Goal: Navigation & Orientation: Find specific page/section

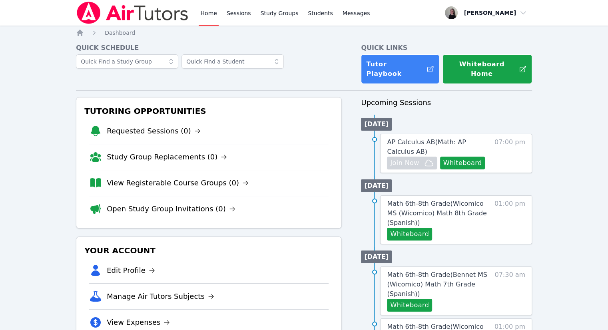
click at [88, 32] on ol "Home Dashboard" at bounding box center [105, 33] width 59 height 8
click at [76, 33] on icon "Breadcrumb" at bounding box center [80, 33] width 8 height 8
click at [237, 12] on link "Sessions" at bounding box center [239, 13] width 28 height 26
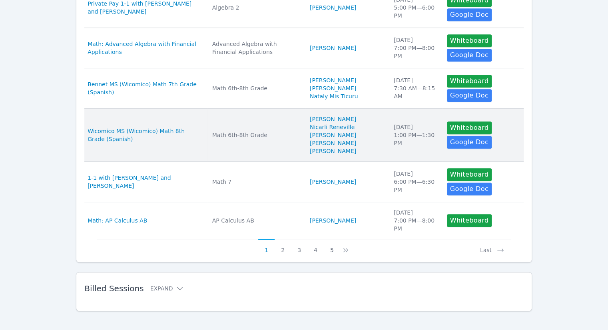
scroll to position [400, 0]
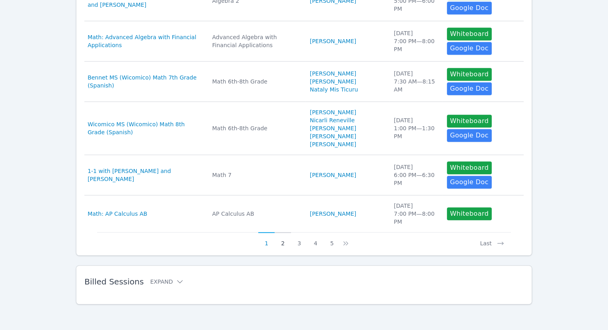
click at [286, 247] on button "2" at bounding box center [283, 239] width 16 height 15
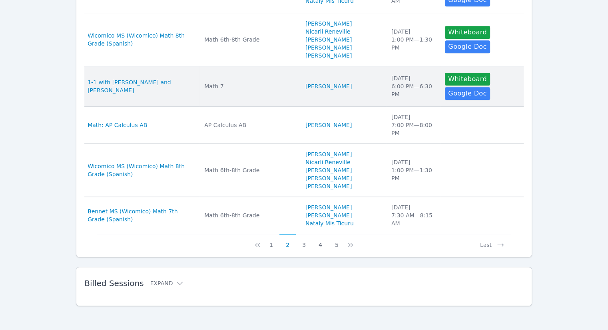
scroll to position [437, 0]
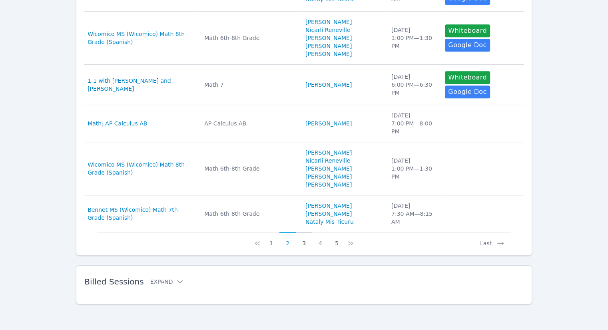
click at [306, 246] on button "3" at bounding box center [304, 239] width 16 height 15
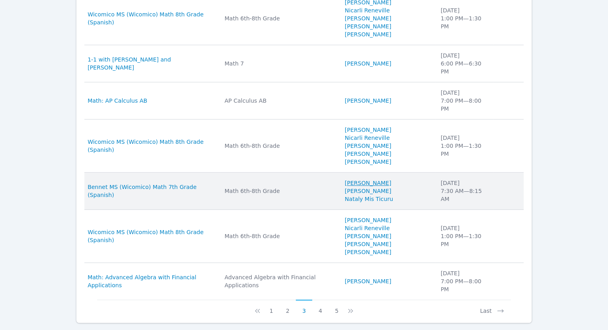
scroll to position [328, 0]
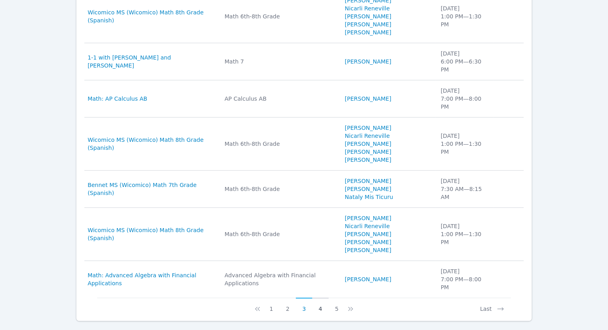
click at [317, 298] on button "4" at bounding box center [320, 305] width 16 height 15
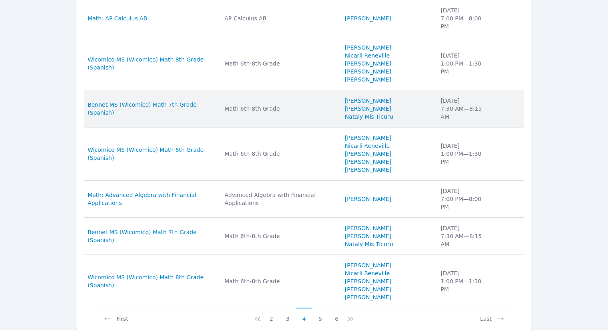
scroll to position [320, 0]
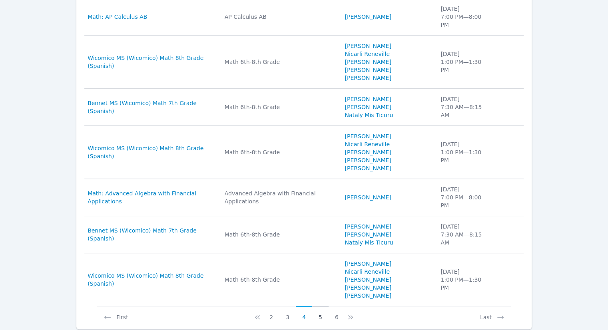
click at [319, 306] on button "5" at bounding box center [320, 313] width 16 height 15
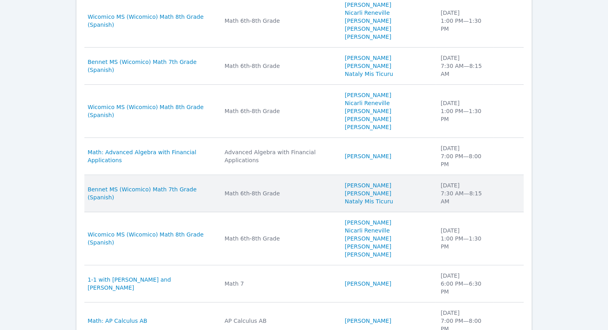
scroll to position [280, 0]
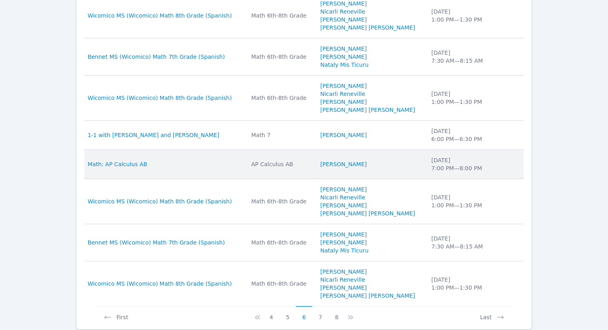
scroll to position [320, 0]
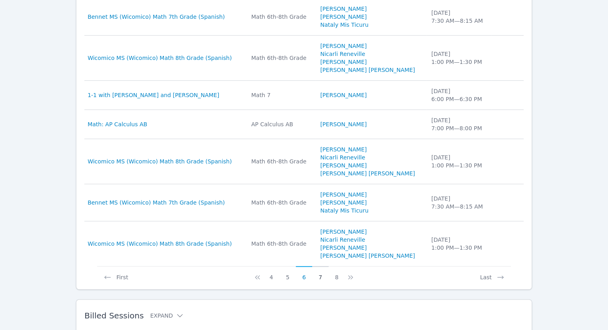
click at [323, 277] on button "7" at bounding box center [320, 273] width 16 height 15
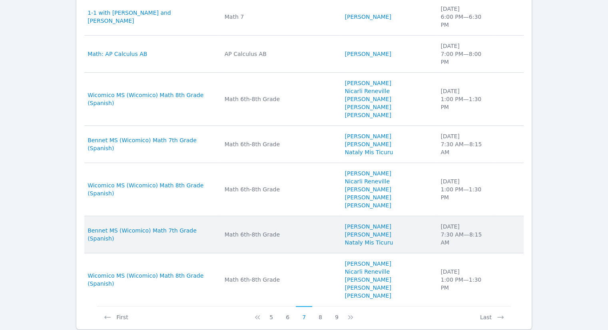
scroll to position [336, 0]
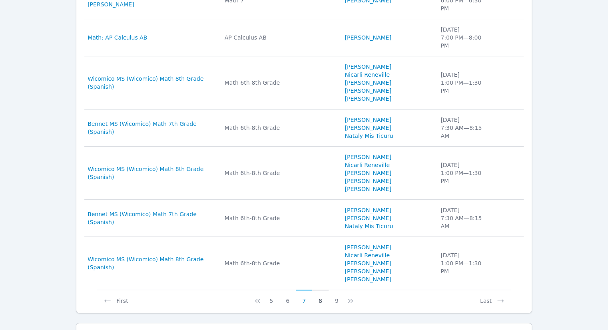
click at [321, 290] on button "8" at bounding box center [320, 297] width 16 height 15
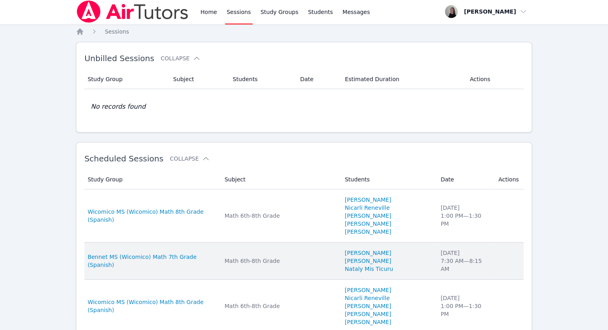
scroll to position [0, 0]
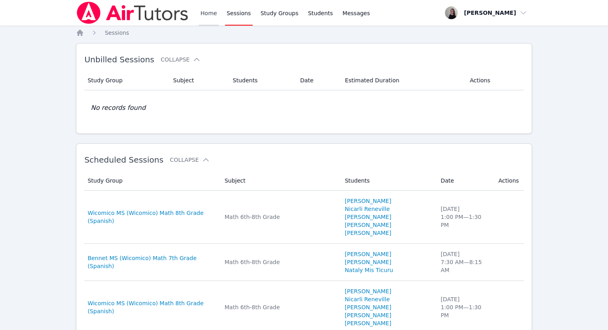
click at [212, 19] on link "Home" at bounding box center [209, 13] width 20 height 26
